Goal: Task Accomplishment & Management: Use online tool/utility

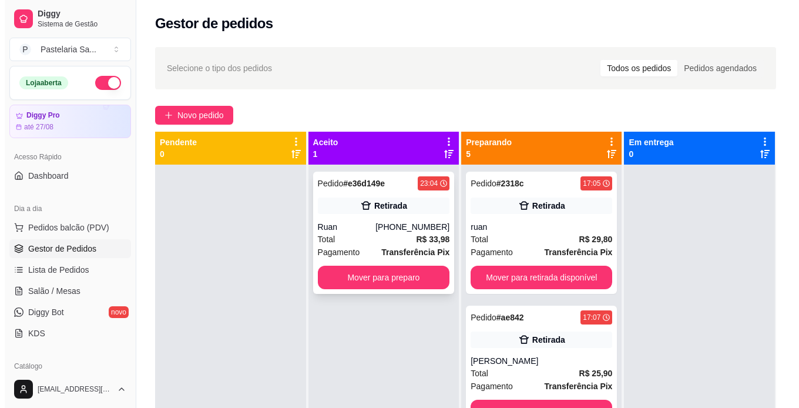
scroll to position [438, 0]
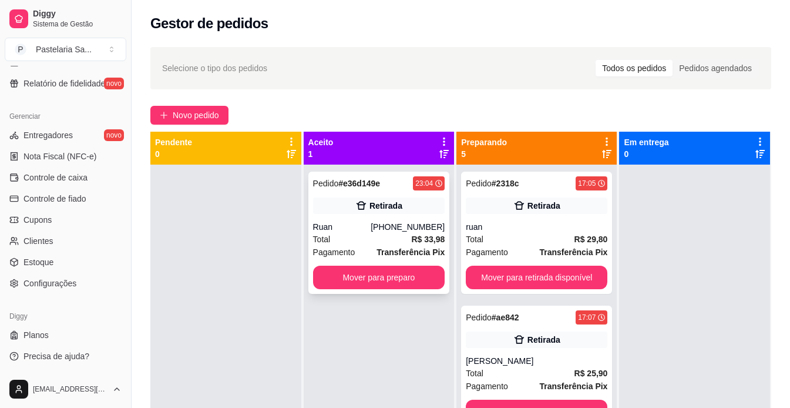
click at [415, 236] on strong "R$ 33,98" at bounding box center [427, 238] width 33 height 9
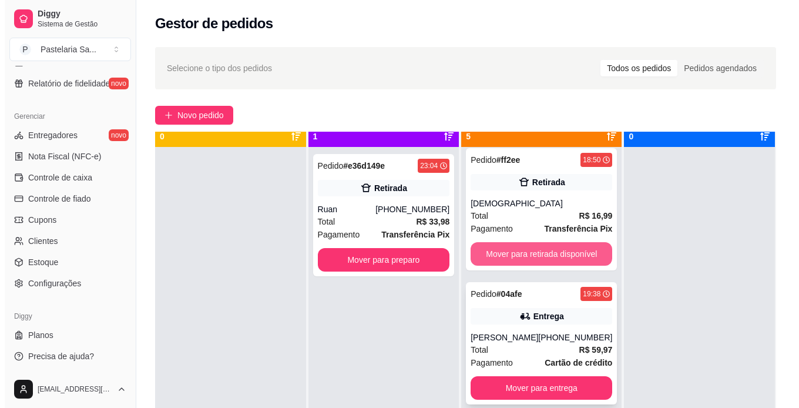
scroll to position [33, 0]
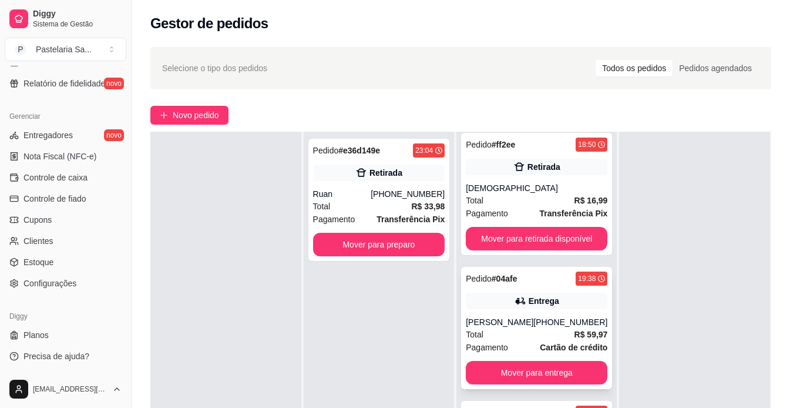
click at [525, 318] on div "[PERSON_NAME]" at bounding box center [500, 322] width 68 height 12
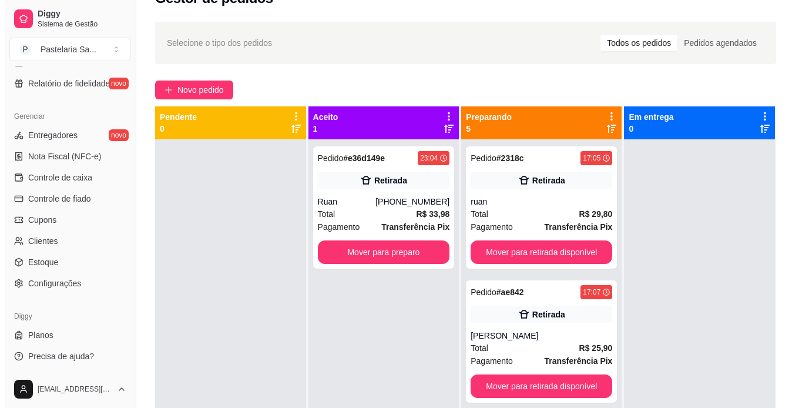
scroll to position [3, 0]
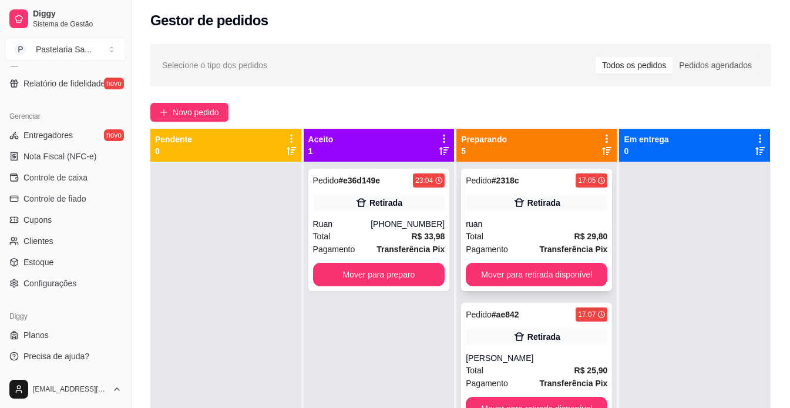
click at [500, 230] on div "Total R$ 29,80" at bounding box center [537, 236] width 142 height 13
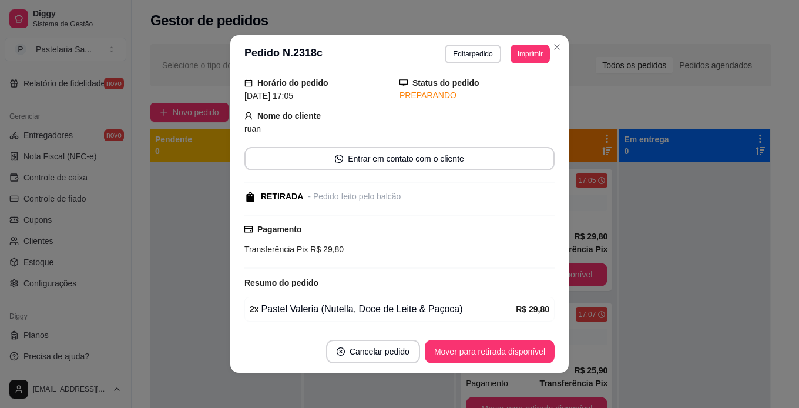
scroll to position [82, 0]
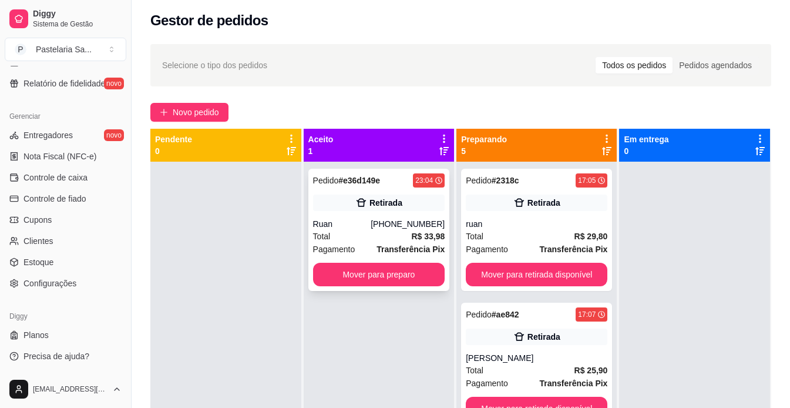
click at [339, 221] on div "Ruan" at bounding box center [342, 224] width 58 height 12
click at [402, 271] on button "Mover para preparo" at bounding box center [379, 274] width 132 height 23
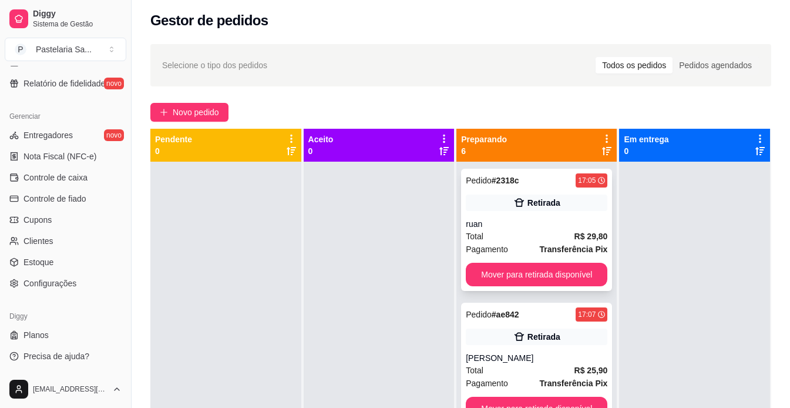
click at [563, 219] on div "ruan" at bounding box center [537, 224] width 142 height 12
click at [518, 358] on div "[PERSON_NAME]" at bounding box center [537, 358] width 142 height 12
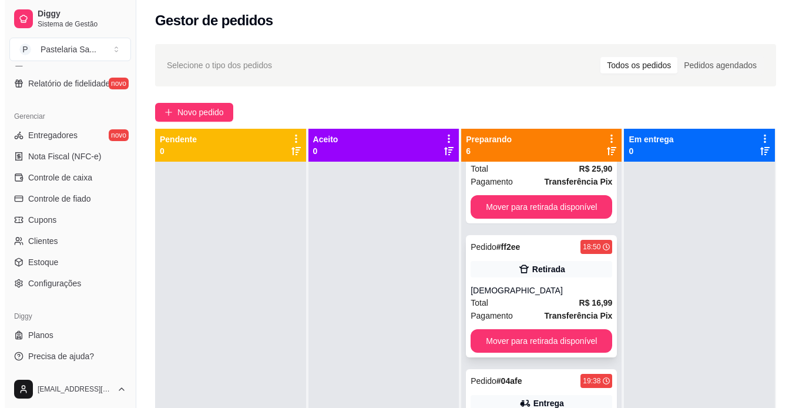
scroll to position [235, 0]
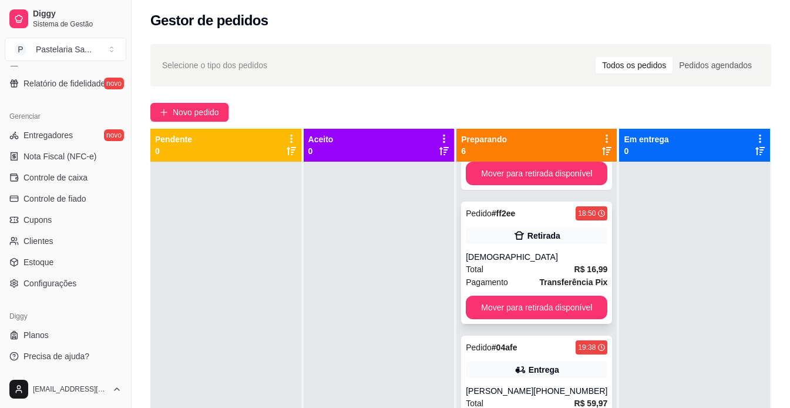
click at [543, 246] on div "Pedido # ff2ee 18:50 Retirada jaine Total R$ 16,99 Pagamento Transferência Pix …" at bounding box center [536, 262] width 151 height 122
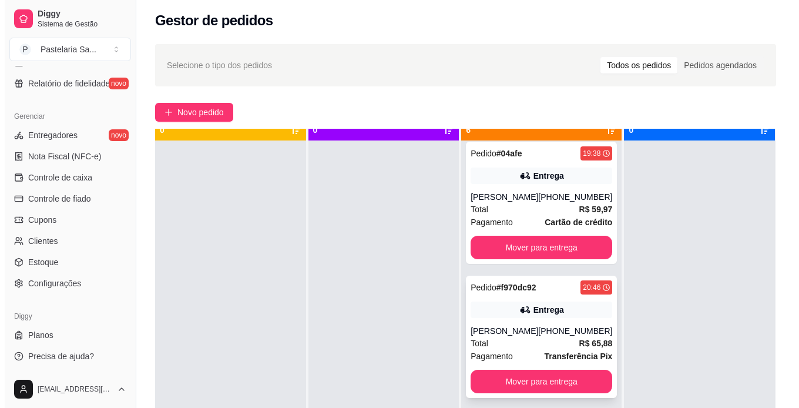
scroll to position [33, 0]
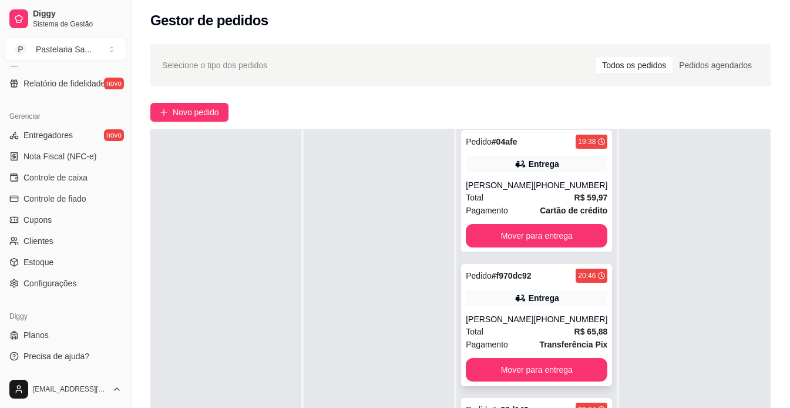
click at [551, 318] on div "[PHONE_NUMBER]" at bounding box center [570, 319] width 74 height 12
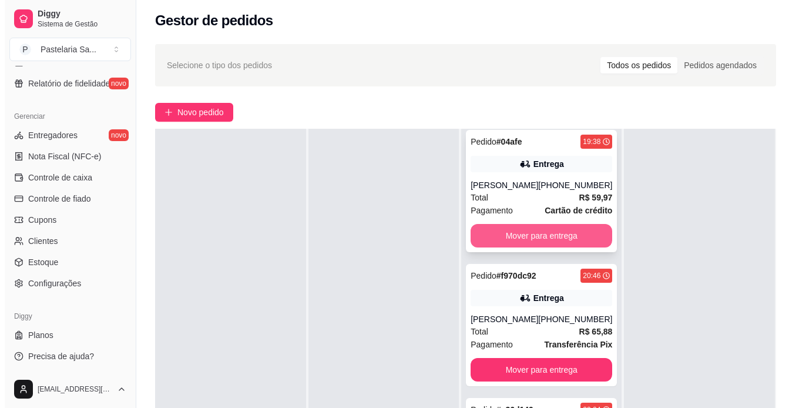
scroll to position [179, 0]
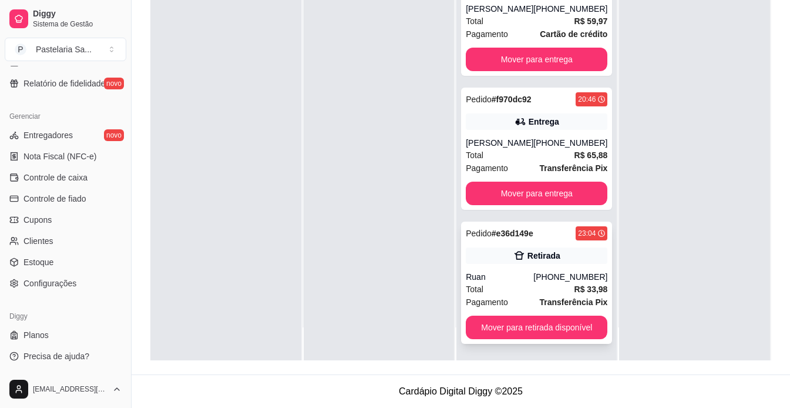
click at [498, 257] on div "Retirada" at bounding box center [537, 255] width 142 height 16
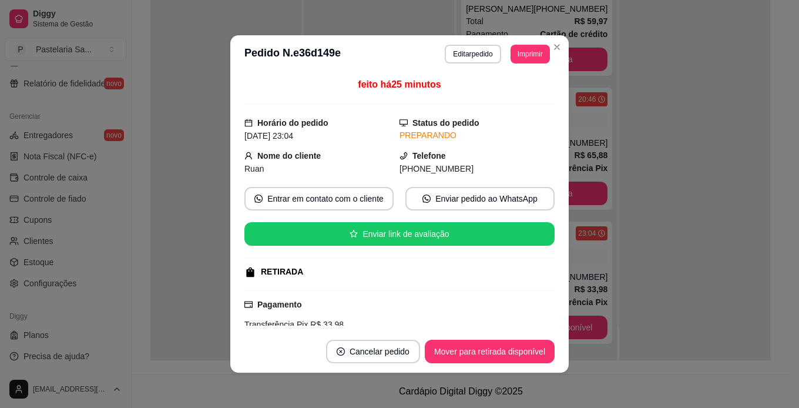
scroll to position [153, 0]
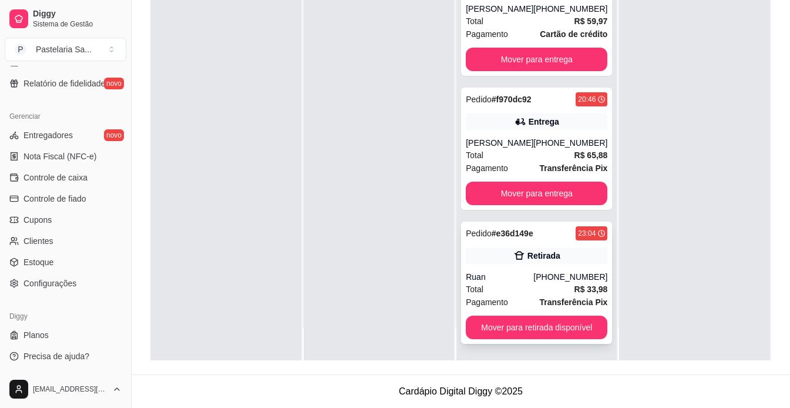
click at [491, 281] on div "Ruan" at bounding box center [500, 277] width 68 height 12
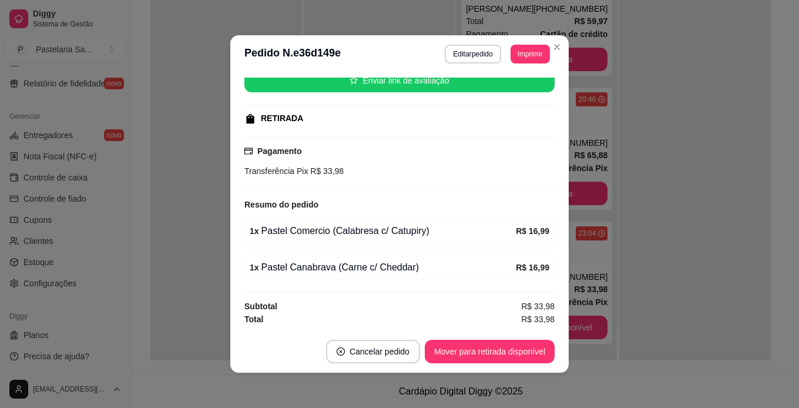
scroll to position [2, 0]
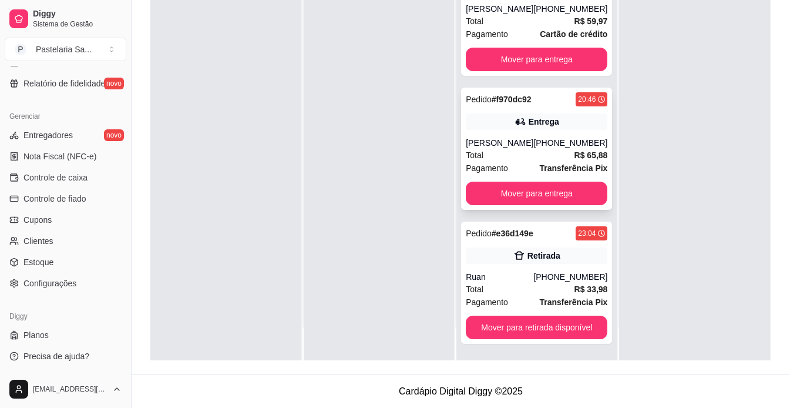
click at [539, 132] on div "Pedido # f970dc92 20:46 [PERSON_NAME] [PHONE_NUMBER] Total R$ 65,88 Pagamento T…" at bounding box center [536, 149] width 151 height 122
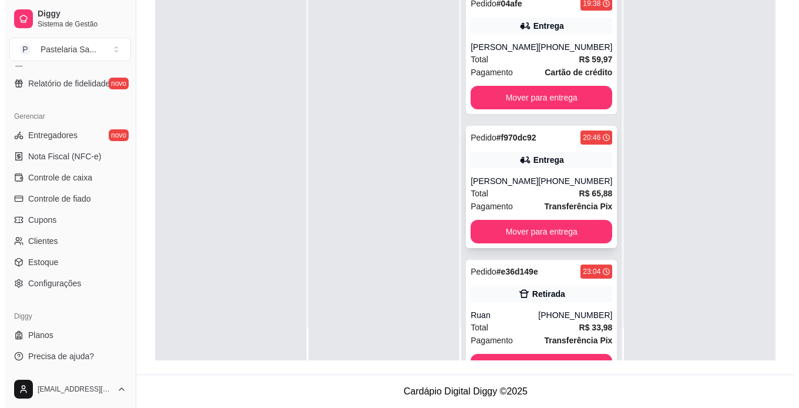
scroll to position [349, 0]
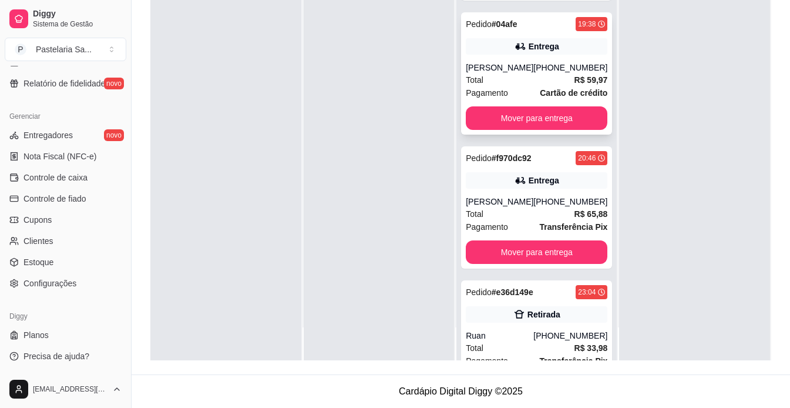
click at [532, 67] on div "[PERSON_NAME]" at bounding box center [500, 68] width 68 height 12
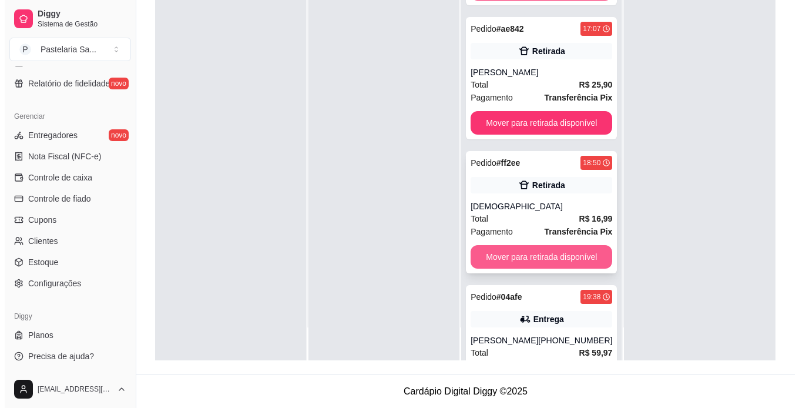
scroll to position [55, 0]
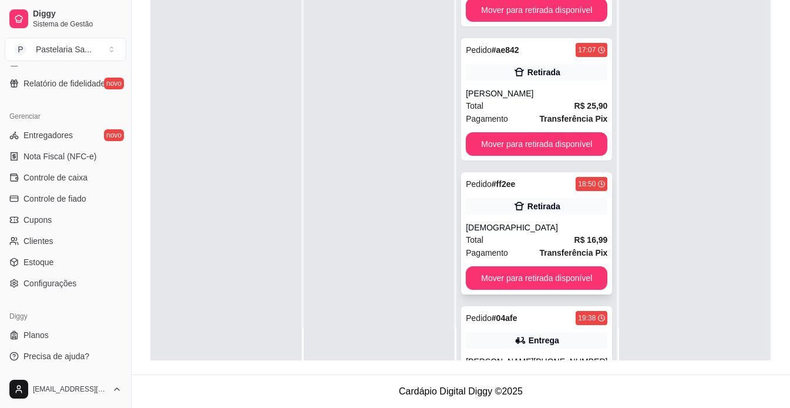
click at [542, 219] on div "Pedido # ff2ee 18:50 Retirada jaine Total R$ 16,99 Pagamento Transferência Pix …" at bounding box center [536, 233] width 151 height 122
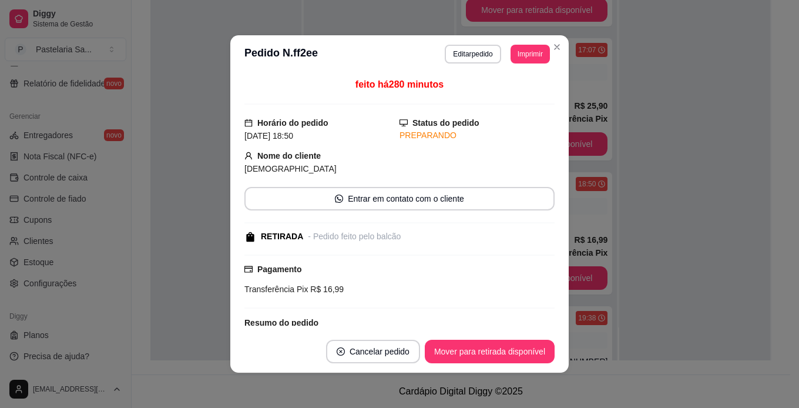
scroll to position [82, 0]
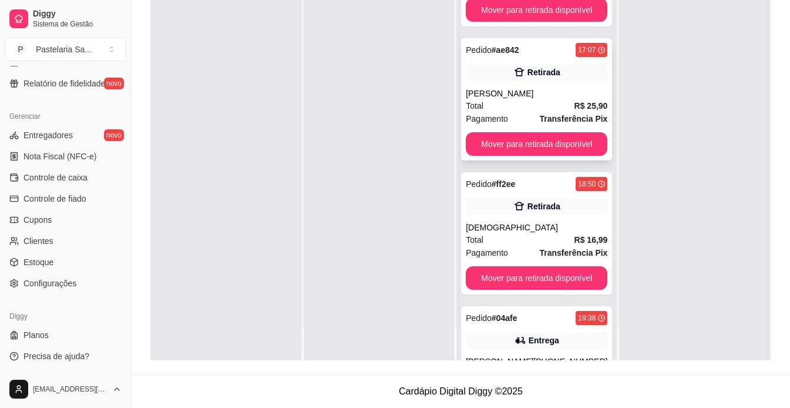
click at [548, 78] on div "Retirada" at bounding box center [537, 72] width 142 height 16
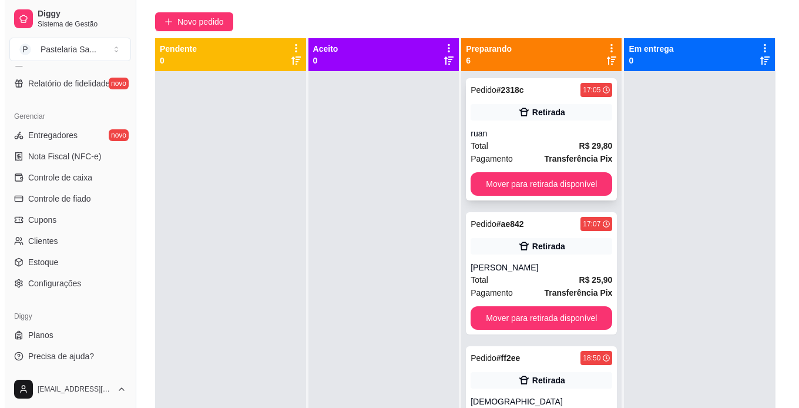
scroll to position [3, 0]
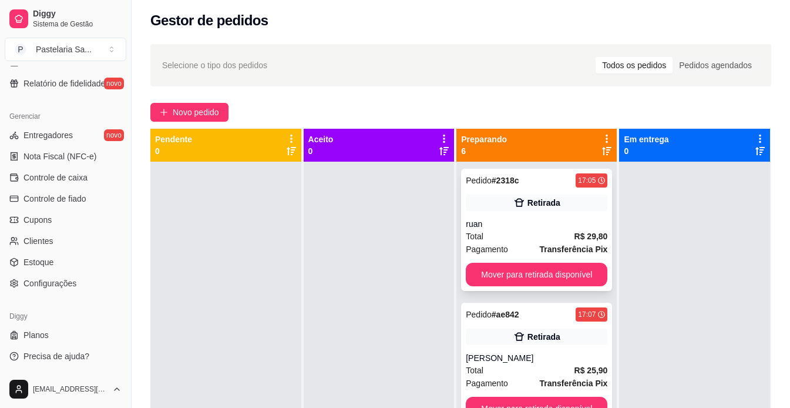
click at [522, 221] on div "ruan" at bounding box center [537, 224] width 142 height 12
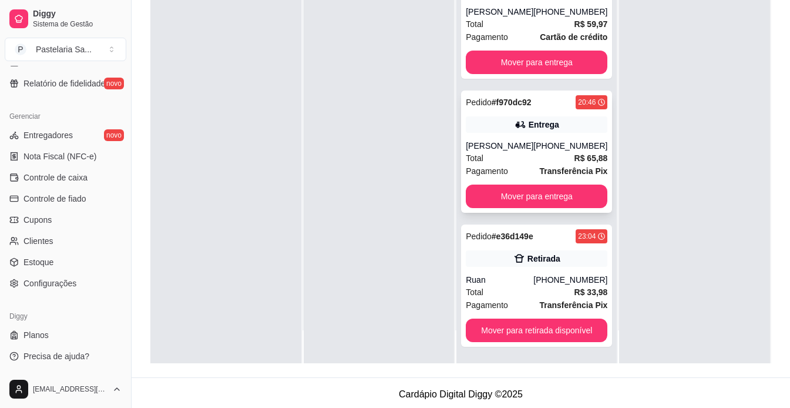
scroll to position [179, 0]
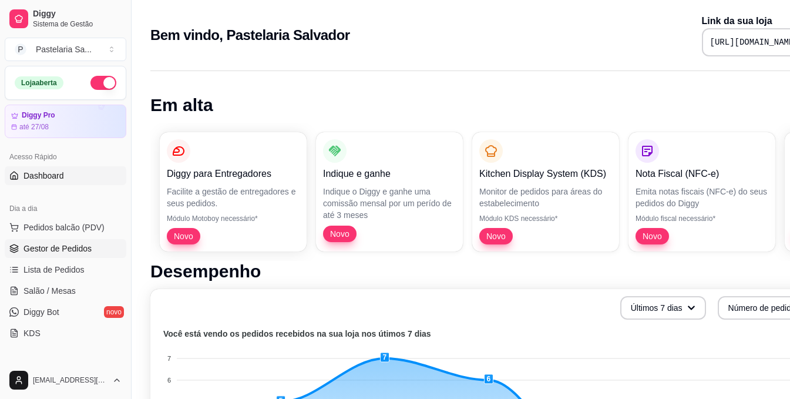
click at [71, 248] on span "Gestor de Pedidos" at bounding box center [57, 249] width 68 height 12
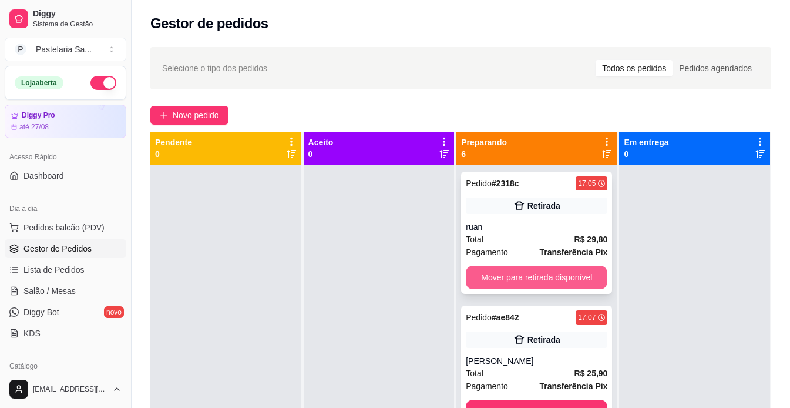
click at [511, 279] on button "Mover para retirada disponível" at bounding box center [537, 277] width 142 height 23
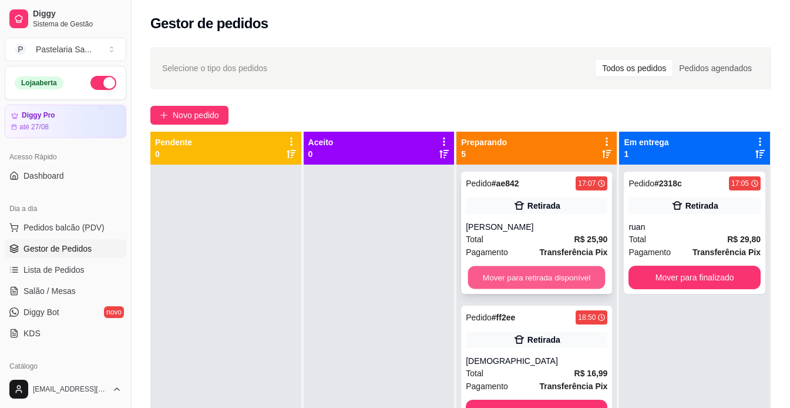
click at [566, 279] on button "Mover para retirada disponível" at bounding box center [536, 277] width 137 height 23
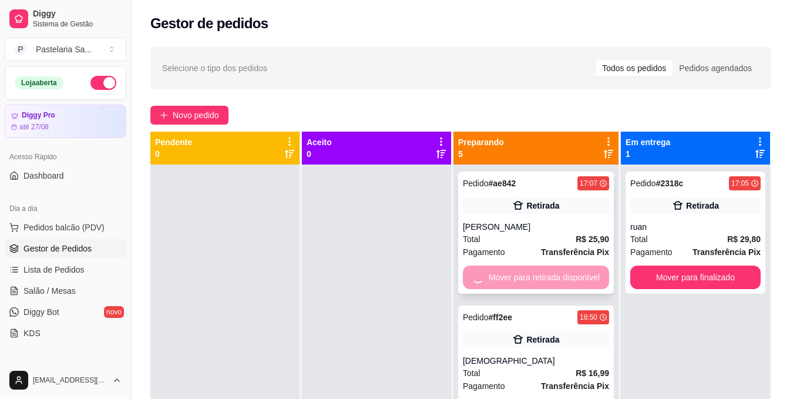
click at [566, 279] on div "Mover para retirada disponível" at bounding box center [536, 277] width 146 height 23
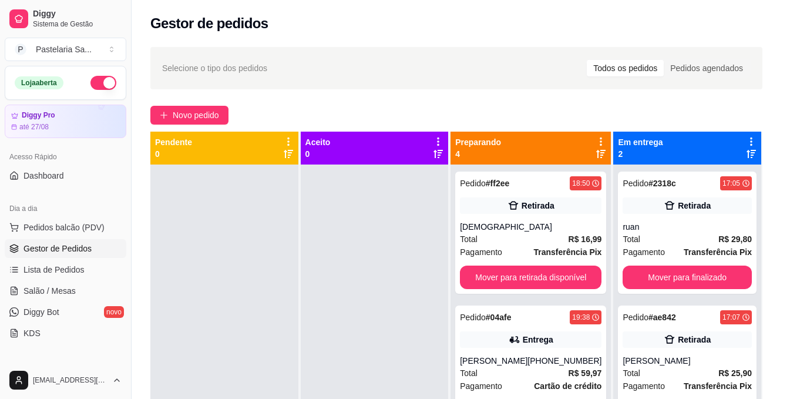
click at [566, 279] on div "**********" at bounding box center [395, 199] width 801 height 404
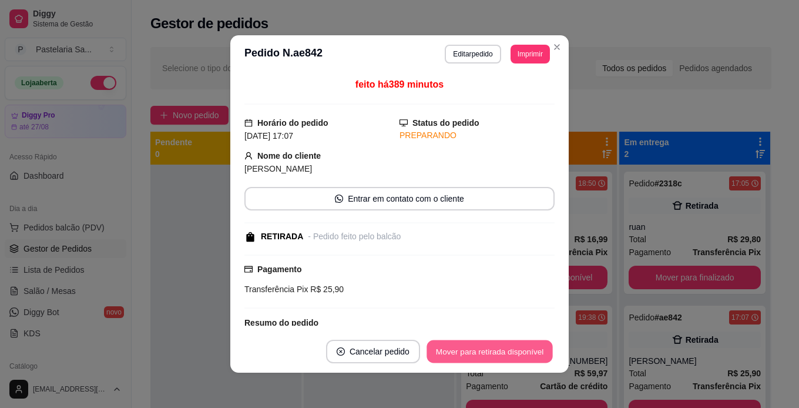
click at [493, 350] on button "Mover para retirada disponível" at bounding box center [489, 351] width 126 height 23
click at [499, 351] on button "Mover para finalizado" at bounding box center [506, 351] width 98 height 23
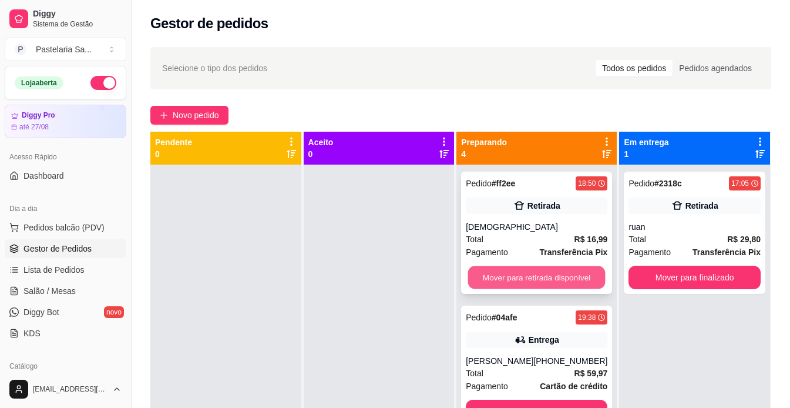
click at [532, 273] on button "Mover para retirada disponível" at bounding box center [536, 277] width 137 height 23
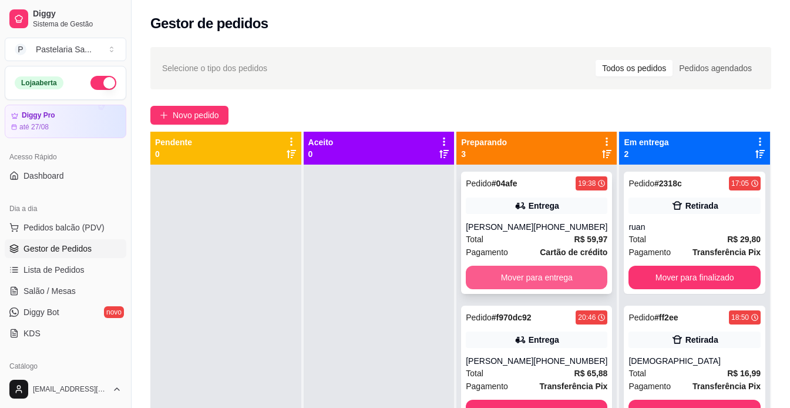
click at [539, 276] on button "Mover para entrega" at bounding box center [537, 277] width 142 height 23
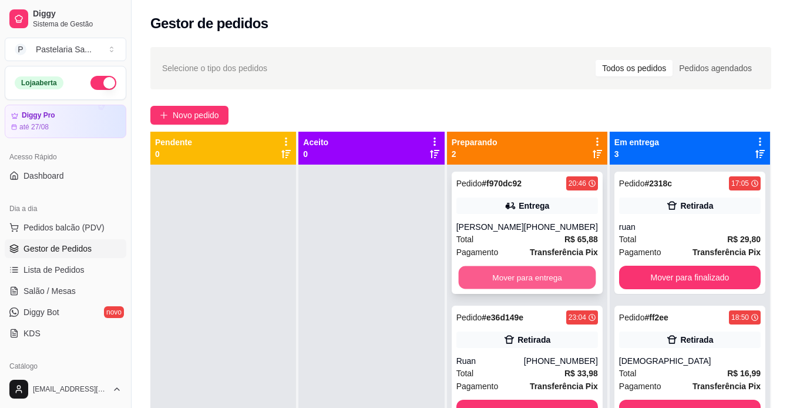
click at [538, 274] on button "Mover para entrega" at bounding box center [526, 277] width 137 height 23
